Goal: Information Seeking & Learning: Learn about a topic

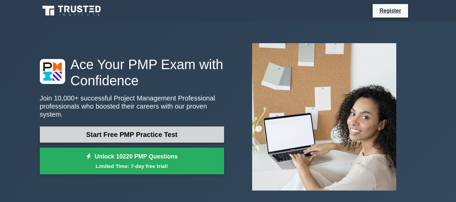
click at [149, 130] on link "Start Free PMP Practice Test" at bounding box center [132, 135] width 184 height 16
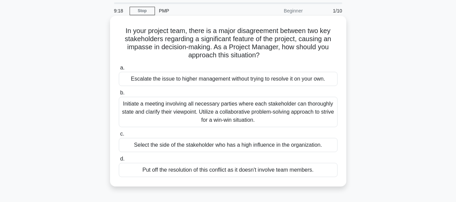
scroll to position [34, 0]
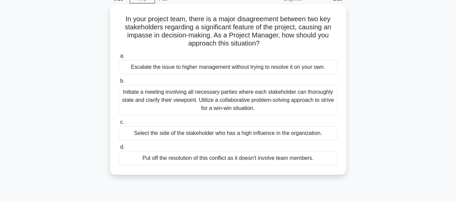
click at [185, 94] on div "Initiate a meeting involving all necessary parties where each stakeholder can t…" at bounding box center [228, 100] width 219 height 30
click at [119, 83] on input "b. Initiate a meeting involving all necessary parties where each stakeholder ca…" at bounding box center [119, 81] width 0 height 4
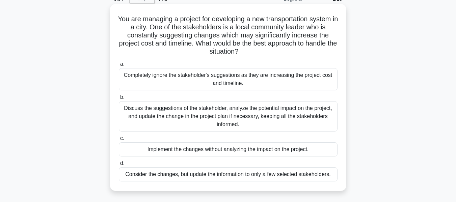
click at [242, 112] on div "Discuss the suggestions of the stakeholder, analyze the potential impact on the…" at bounding box center [228, 116] width 219 height 30
click at [119, 100] on input "b. Discuss the suggestions of the stakeholder, analyze the potential impact on …" at bounding box center [119, 97] width 0 height 4
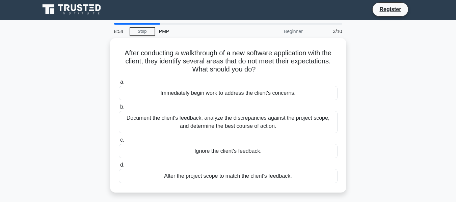
scroll to position [0, 0]
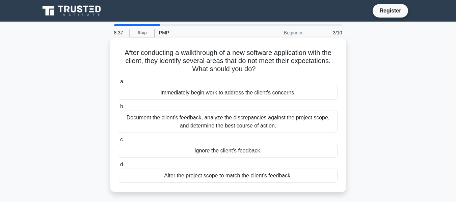
click at [211, 119] on div "Document the client's feedback, analyze the discrepancies against the project s…" at bounding box center [228, 122] width 219 height 22
click at [119, 109] on input "b. Document the client's feedback, analyze the discrepancies against the projec…" at bounding box center [119, 107] width 0 height 4
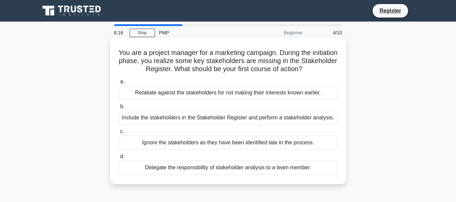
click at [173, 119] on div "Include the stakeholders in the Stakeholder Register and perform a stakeholder …" at bounding box center [228, 118] width 219 height 14
click at [119, 109] on input "b. Include the stakeholders in the Stakeholder Register and perform a stakehold…" at bounding box center [119, 107] width 0 height 4
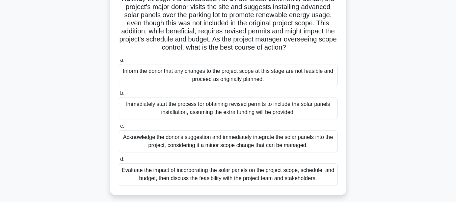
scroll to position [67, 0]
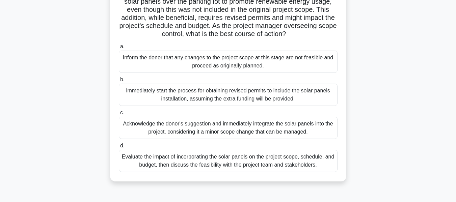
click at [214, 172] on div "Evaluate the impact of incorporating the solar panels on the project scope, sch…" at bounding box center [228, 161] width 219 height 22
click at [119, 148] on input "d. Evaluate the impact of incorporating the solar panels on the project scope, …" at bounding box center [119, 146] width 0 height 4
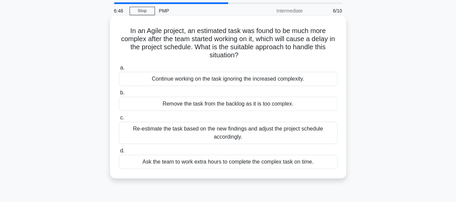
scroll to position [34, 0]
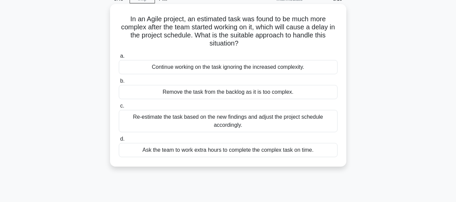
click at [221, 125] on div "Re-estimate the task based on the new findings and adjust the project schedule …" at bounding box center [228, 121] width 219 height 22
click at [119, 108] on input "c. Re-estimate the task based on the new findings and adjust the project schedu…" at bounding box center [119, 106] width 0 height 4
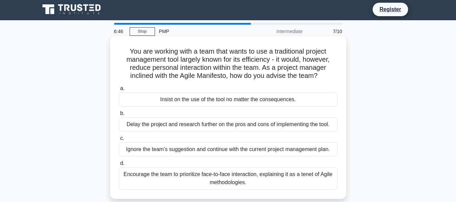
scroll to position [0, 0]
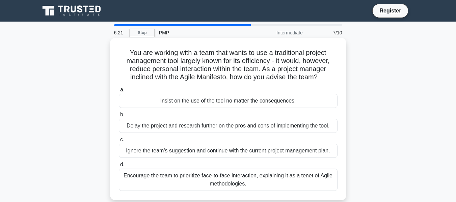
click at [216, 184] on div "Encourage the team to prioritize face-to-face interaction, explaining it as a t…" at bounding box center [228, 180] width 219 height 22
click at [119, 167] on input "d. Encourage the team to prioritize face-to-face interaction, explaining it as …" at bounding box center [119, 165] width 0 height 4
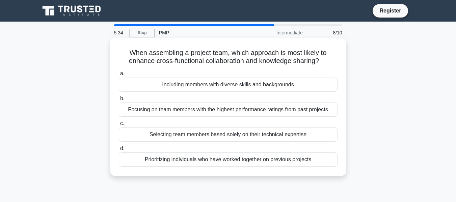
click at [175, 112] on div "Focusing on team members with the highest performance ratings from past projects" at bounding box center [228, 110] width 219 height 14
click at [119, 101] on input "b. Focusing on team members with the highest performance ratings from past proj…" at bounding box center [119, 99] width 0 height 4
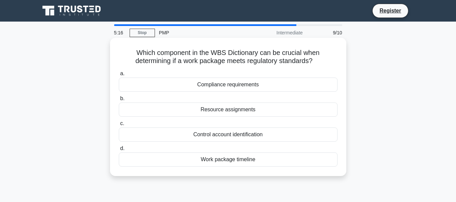
click at [186, 87] on div "Compliance requirements" at bounding box center [228, 85] width 219 height 14
click at [119, 76] on input "a. Compliance requirements" at bounding box center [119, 74] width 0 height 4
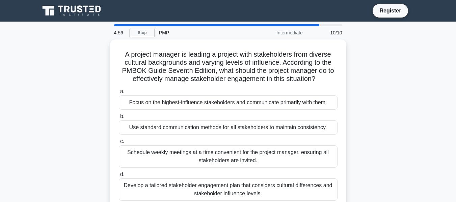
scroll to position [34, 0]
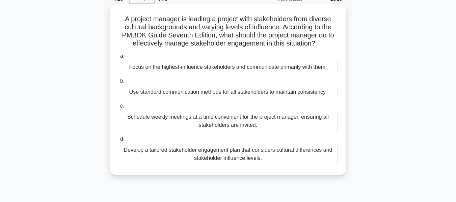
click at [208, 156] on div "Develop a tailored stakeholder engagement plan that considers cultural differen…" at bounding box center [228, 154] width 219 height 22
click at [119, 141] on input "d. Develop a tailored stakeholder engagement plan that considers cultural diffe…" at bounding box center [119, 139] width 0 height 4
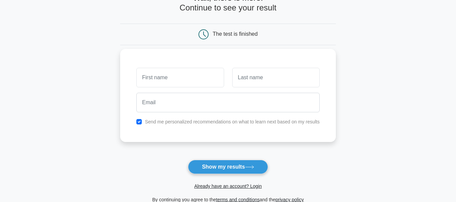
scroll to position [34, 0]
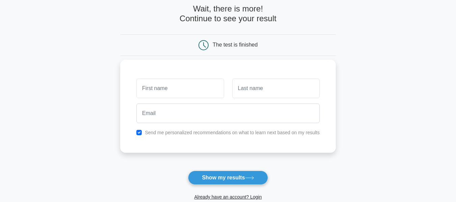
click at [169, 89] on input "text" at bounding box center [179, 89] width 87 height 20
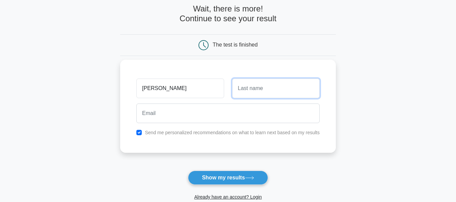
click at [244, 89] on input "text" at bounding box center [275, 89] width 87 height 20
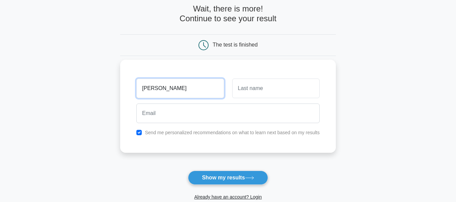
click at [191, 91] on input "Naveen Kumar" at bounding box center [179, 89] width 87 height 20
type input "Naveen"
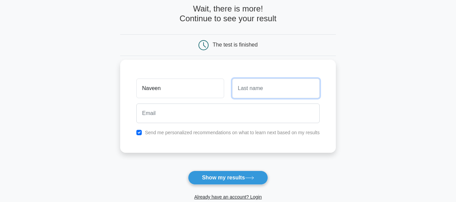
click at [248, 92] on input "text" at bounding box center [275, 89] width 87 height 20
type input "kumar"
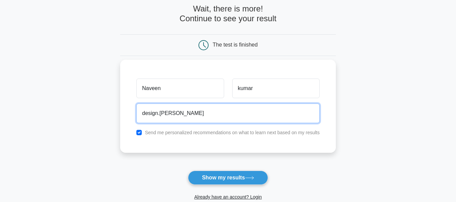
type input "design.naveen91@gmail.com"
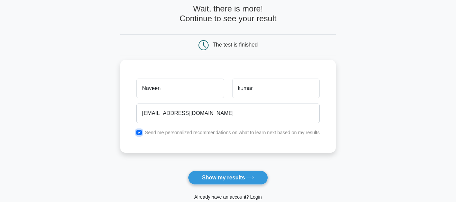
drag, startPoint x: 140, startPoint y: 133, endPoint x: 144, endPoint y: 140, distance: 7.7
click at [141, 133] on input "checkbox" at bounding box center [138, 132] width 5 height 5
checkbox input "false"
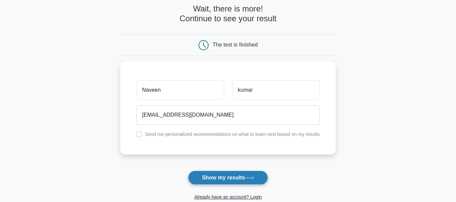
click at [239, 184] on button "Show my results" at bounding box center [228, 178] width 80 height 14
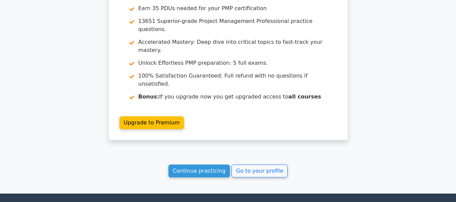
scroll to position [1020, 0]
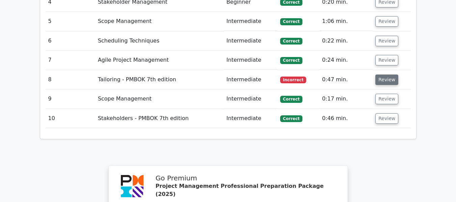
click at [381, 75] on button "Review" at bounding box center [386, 80] width 23 height 10
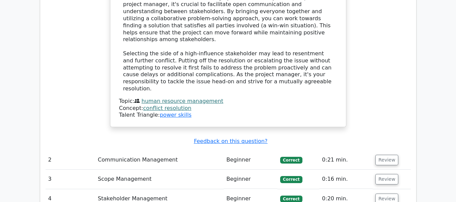
scroll to position [818, 0]
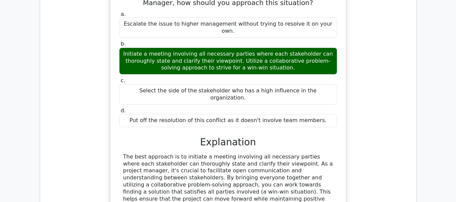
drag, startPoint x: 354, startPoint y: 98, endPoint x: 360, endPoint y: 25, distance: 72.4
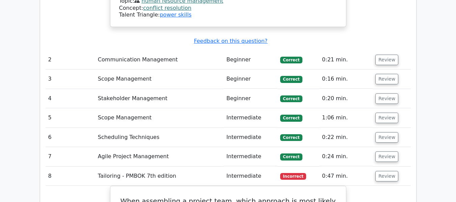
scroll to position [890, 0]
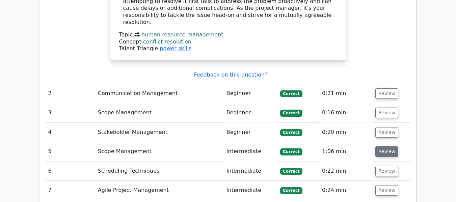
click at [394, 146] on button "Review" at bounding box center [386, 151] width 23 height 10
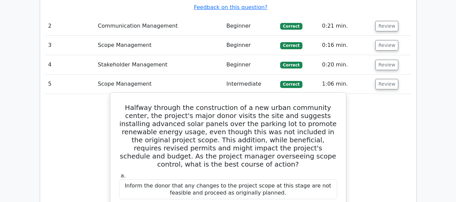
scroll to position [789, 0]
